Goal: Information Seeking & Learning: Learn about a topic

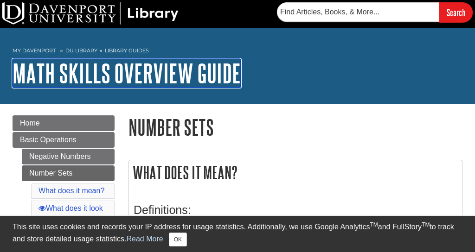
click at [166, 59] on link "Math Skills Overview Guide" at bounding box center [127, 73] width 228 height 29
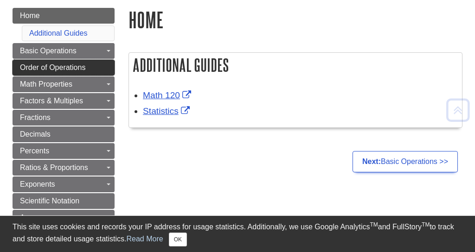
scroll to position [117, 0]
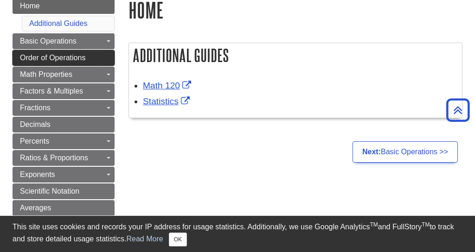
click at [86, 58] on link "Order of Operations" at bounding box center [64, 58] width 102 height 16
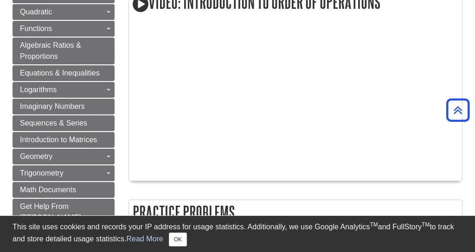
scroll to position [495, 0]
